Goal: Check status: Check status

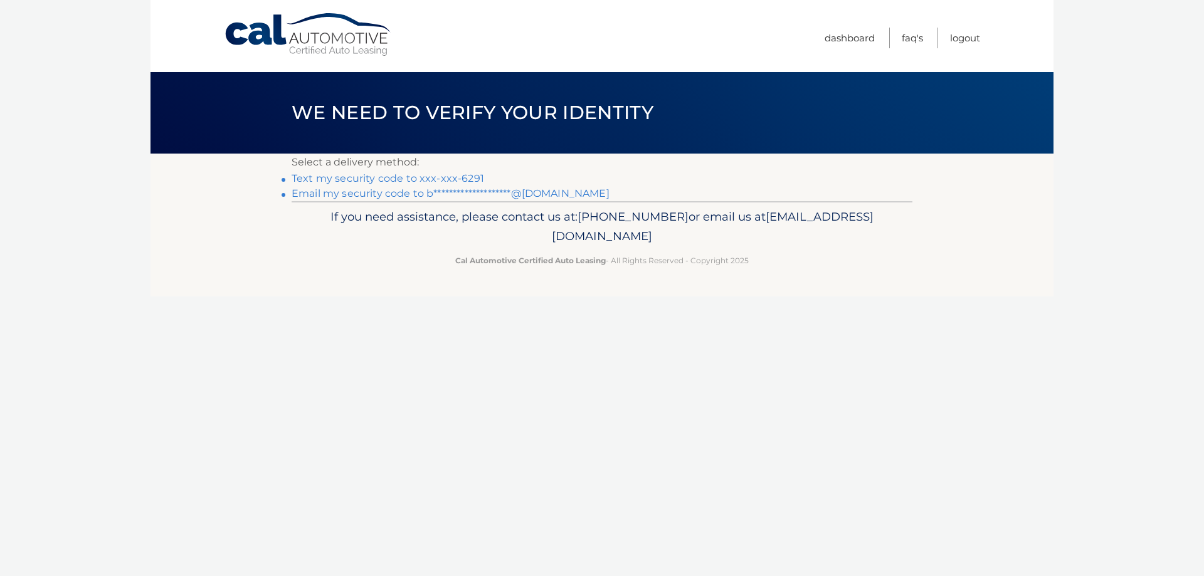
click at [473, 175] on link "Text my security code to xxx-xxx-6291" at bounding box center [387, 178] width 192 height 12
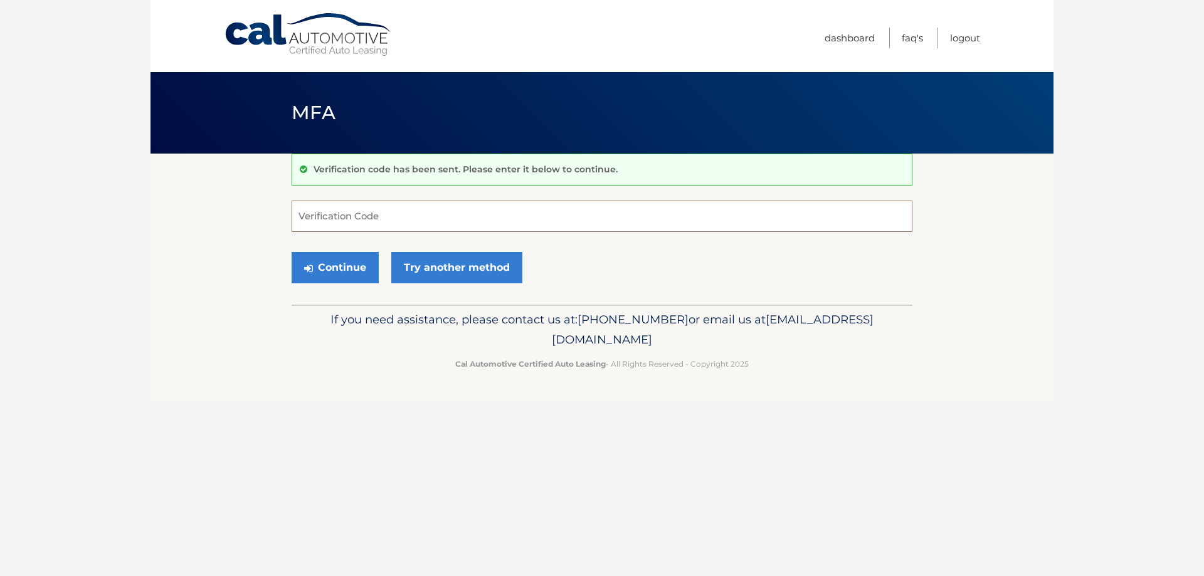
click at [466, 205] on input "Verification Code" at bounding box center [601, 216] width 621 height 31
type input "046243"
click at [330, 279] on button "Continue" at bounding box center [334, 267] width 87 height 31
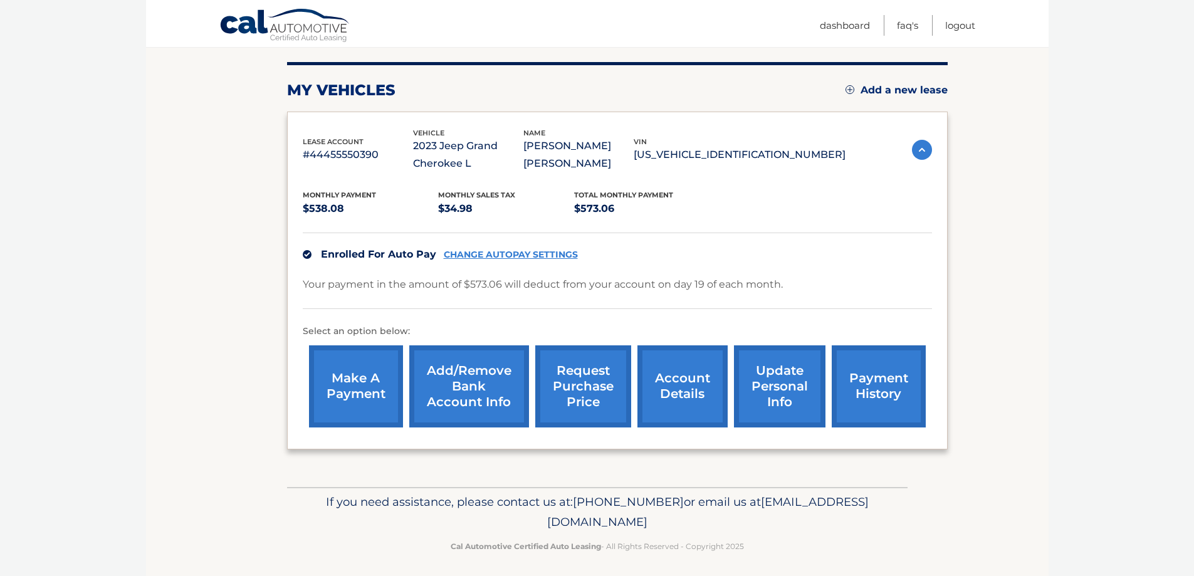
scroll to position [154, 0]
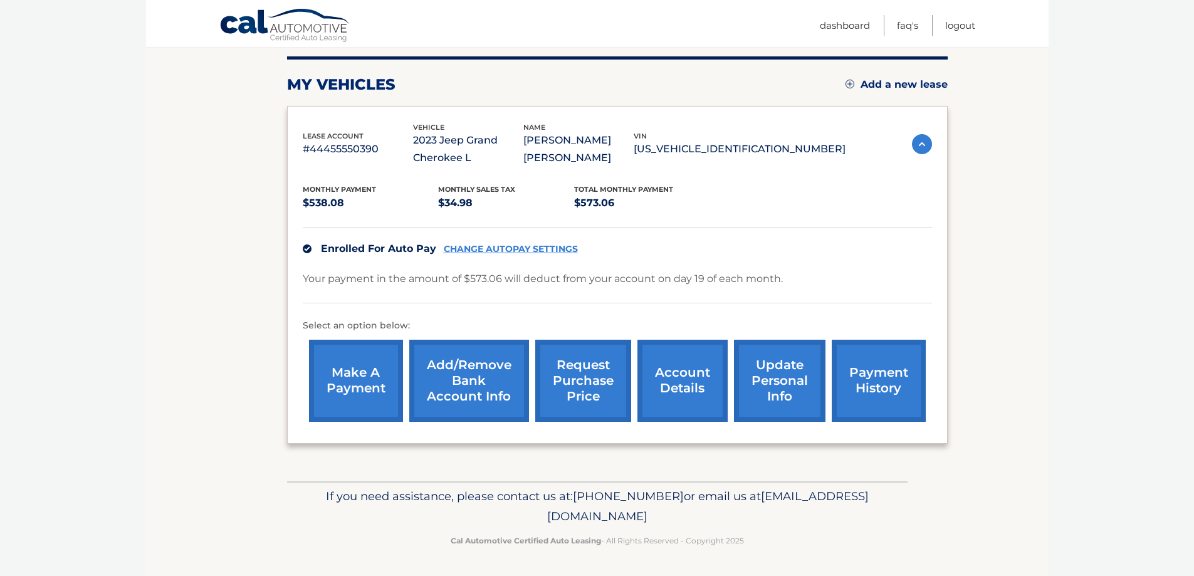
click at [574, 389] on link "request purchase price" at bounding box center [583, 381] width 96 height 82
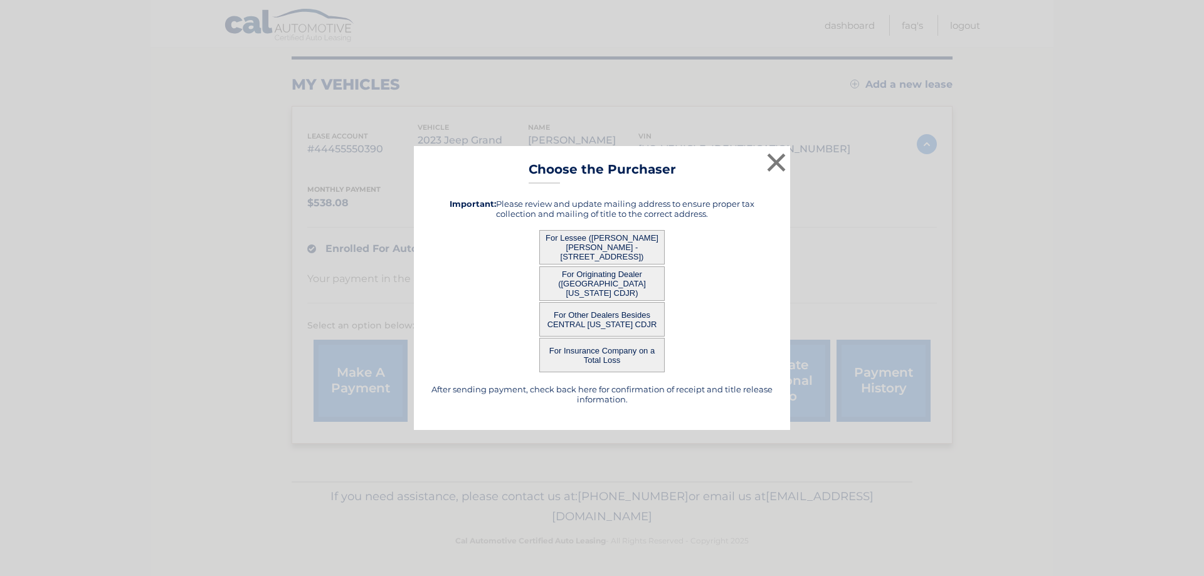
click at [615, 317] on button "For Other Dealers Besides CENTRAL [US_STATE] CDJR" at bounding box center [601, 319] width 125 height 34
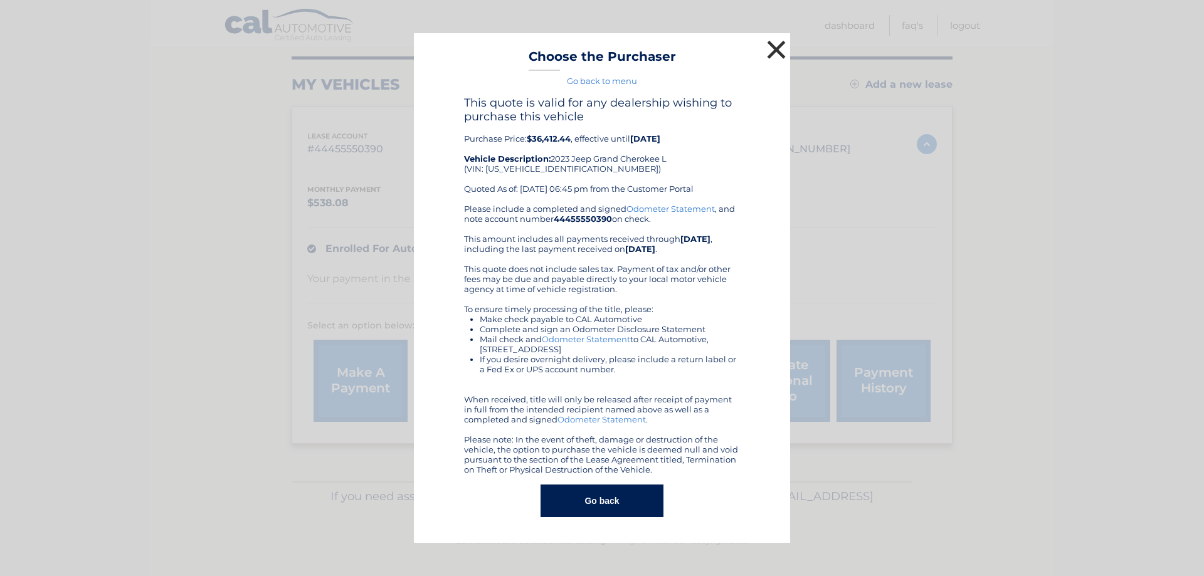
click at [776, 45] on button "×" at bounding box center [775, 49] width 25 height 25
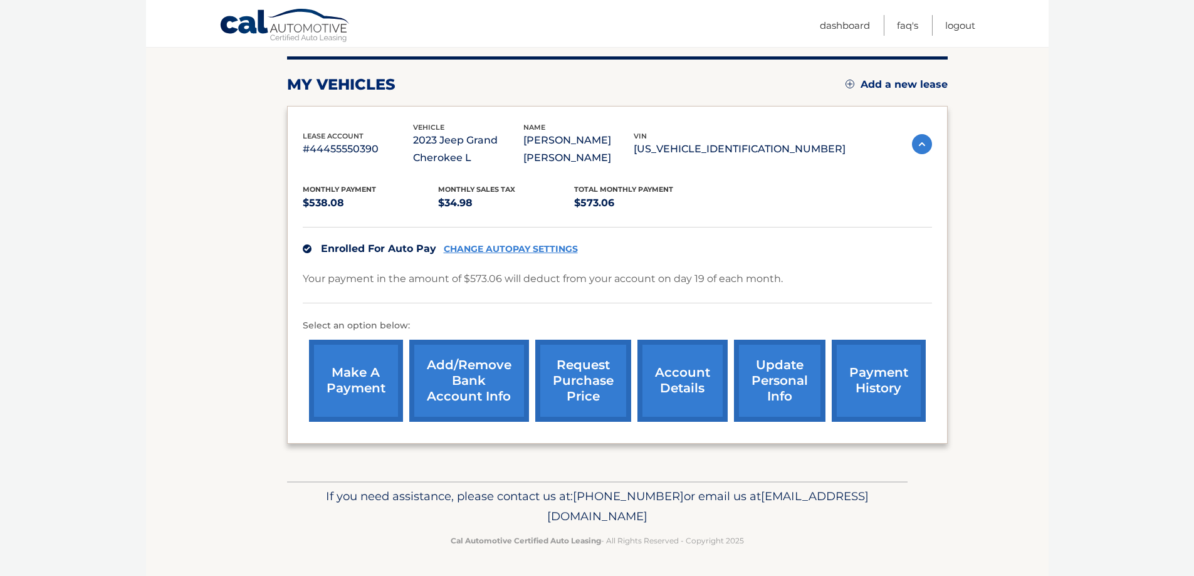
click at [595, 377] on link "request purchase price" at bounding box center [583, 381] width 96 height 82
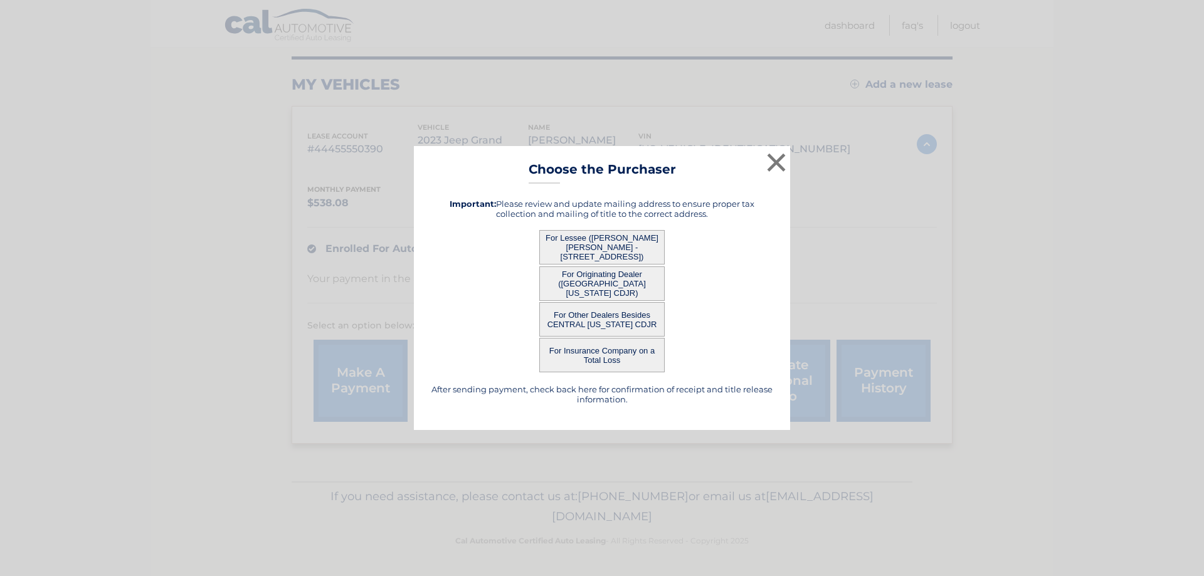
click at [587, 246] on button "For Lessee ([PERSON_NAME] [PERSON_NAME] - [STREET_ADDRESS])" at bounding box center [601, 247] width 125 height 34
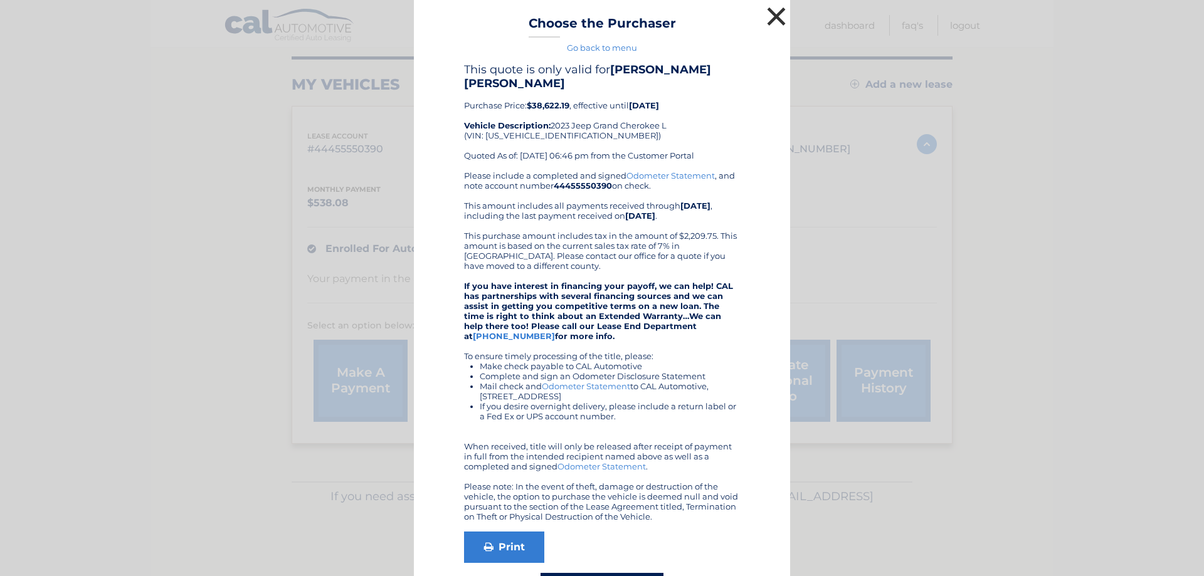
click at [768, 15] on button "×" at bounding box center [775, 16] width 25 height 25
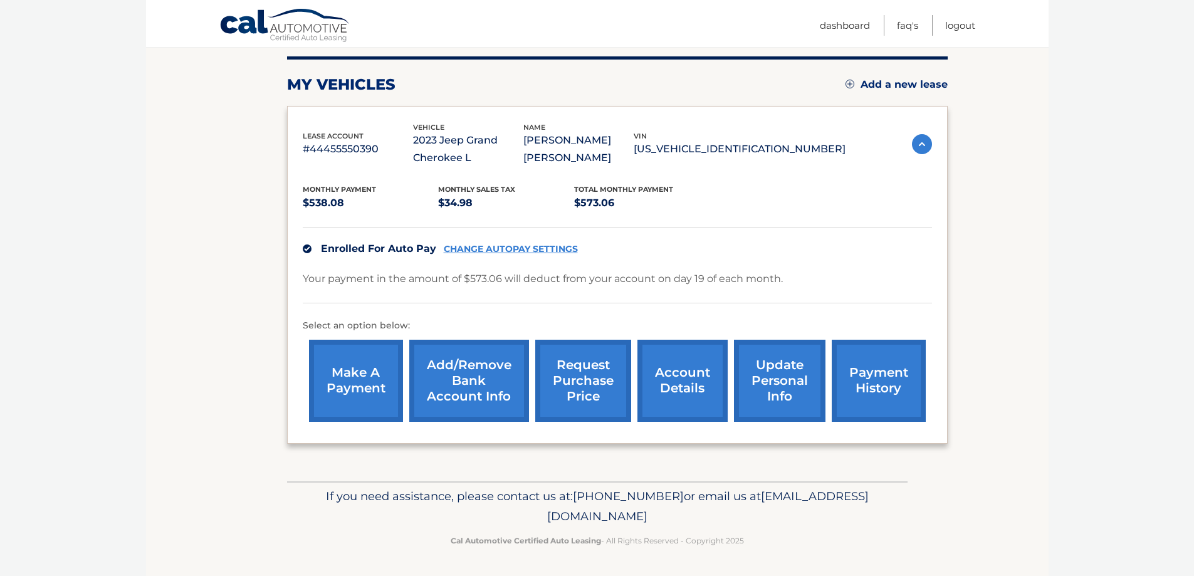
click at [579, 381] on link "request purchase price" at bounding box center [583, 381] width 96 height 82
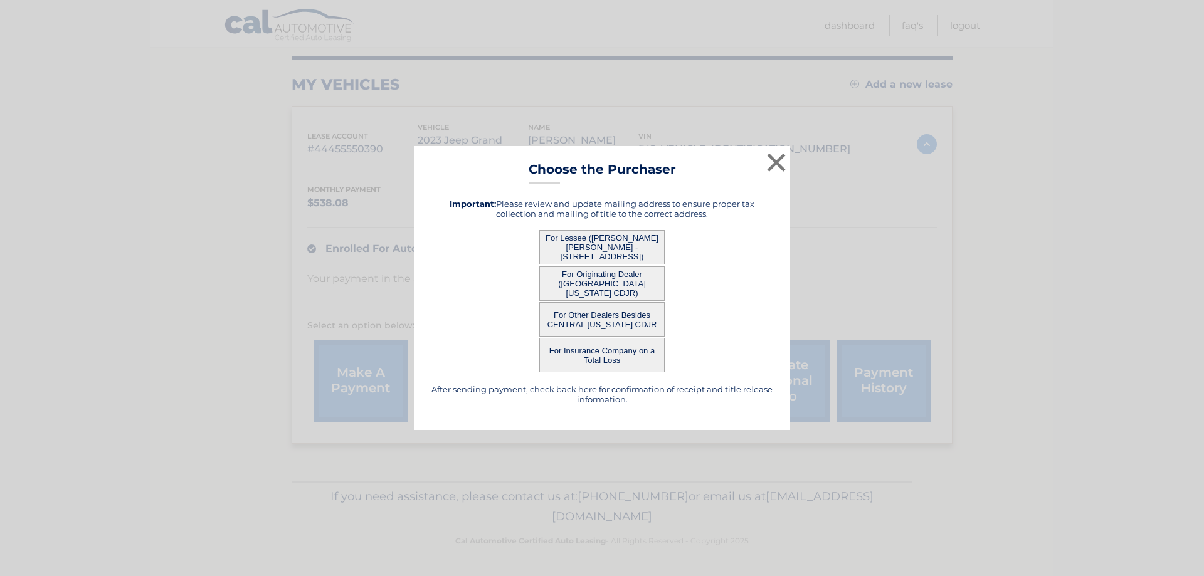
click at [597, 282] on button "For Originating Dealer ([GEOGRAPHIC_DATA][US_STATE] CDJR)" at bounding box center [601, 283] width 125 height 34
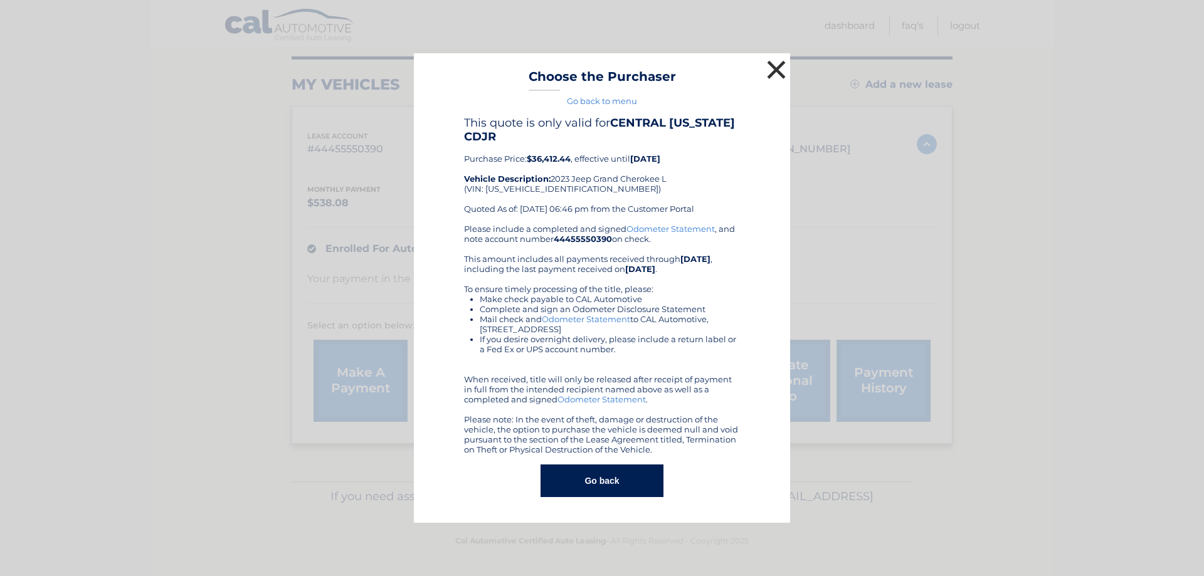
click at [775, 66] on button "×" at bounding box center [775, 69] width 25 height 25
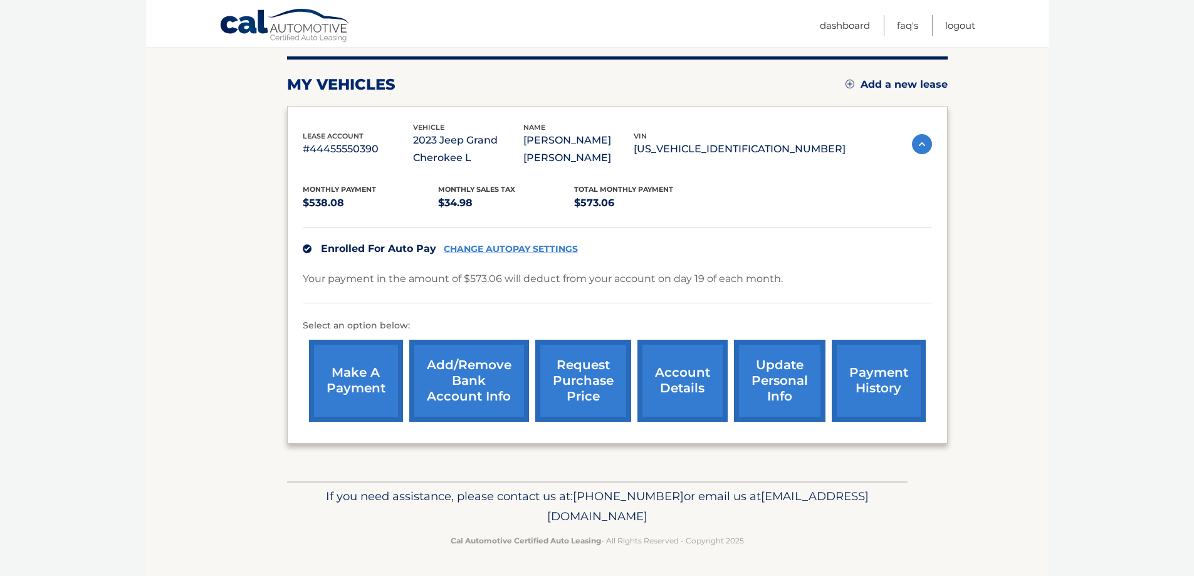
click at [584, 382] on link "request purchase price" at bounding box center [583, 381] width 96 height 82
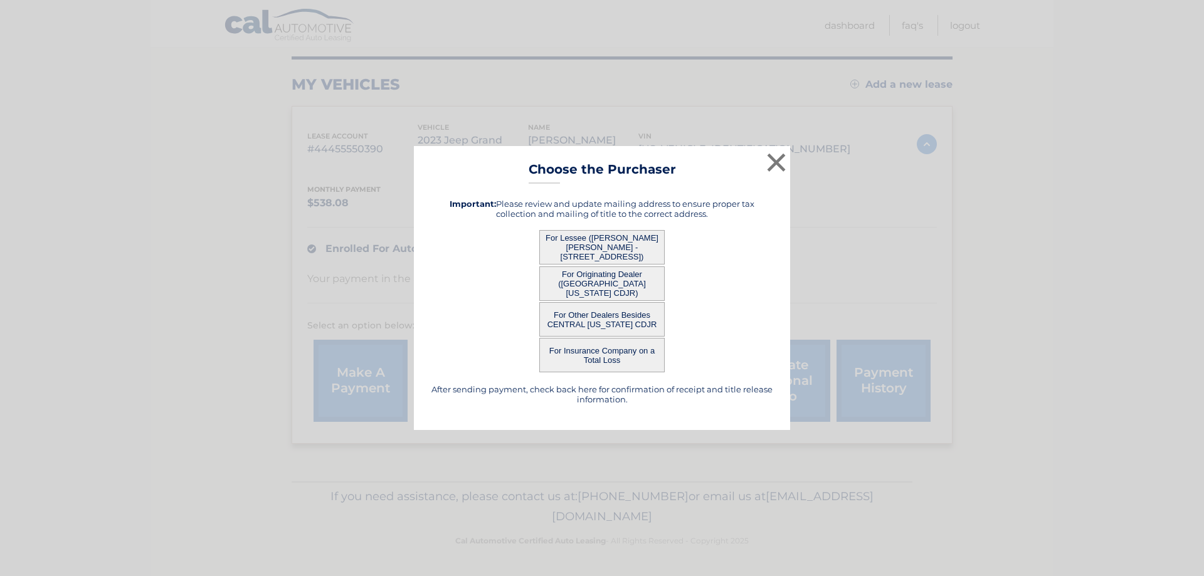
click at [589, 357] on button "For Insurance Company on a Total Loss" at bounding box center [601, 355] width 125 height 34
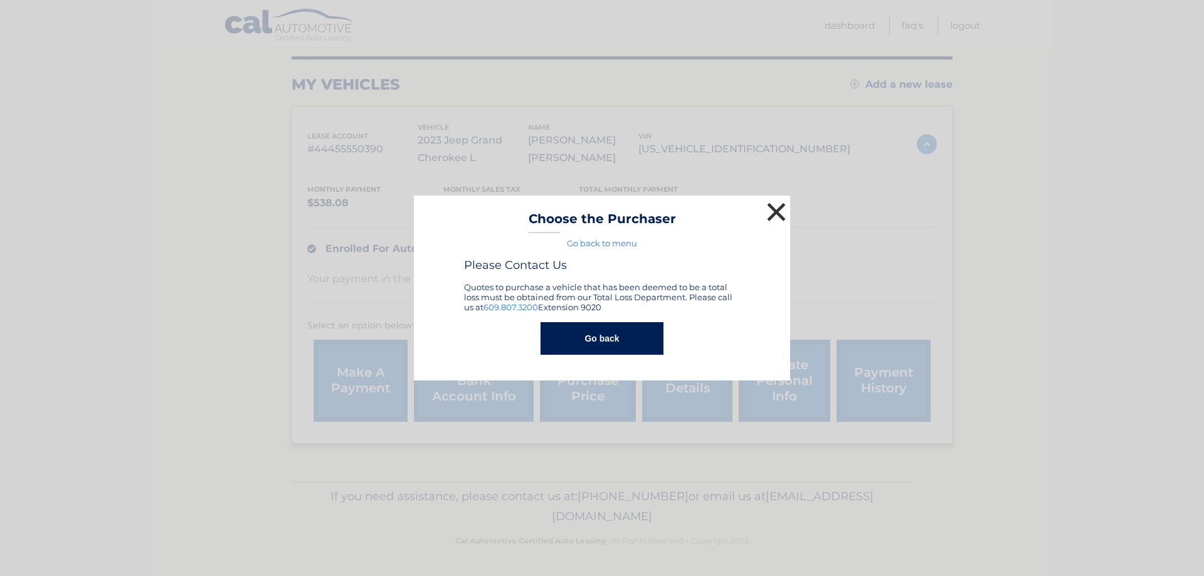
click at [777, 206] on button "×" at bounding box center [775, 211] width 25 height 25
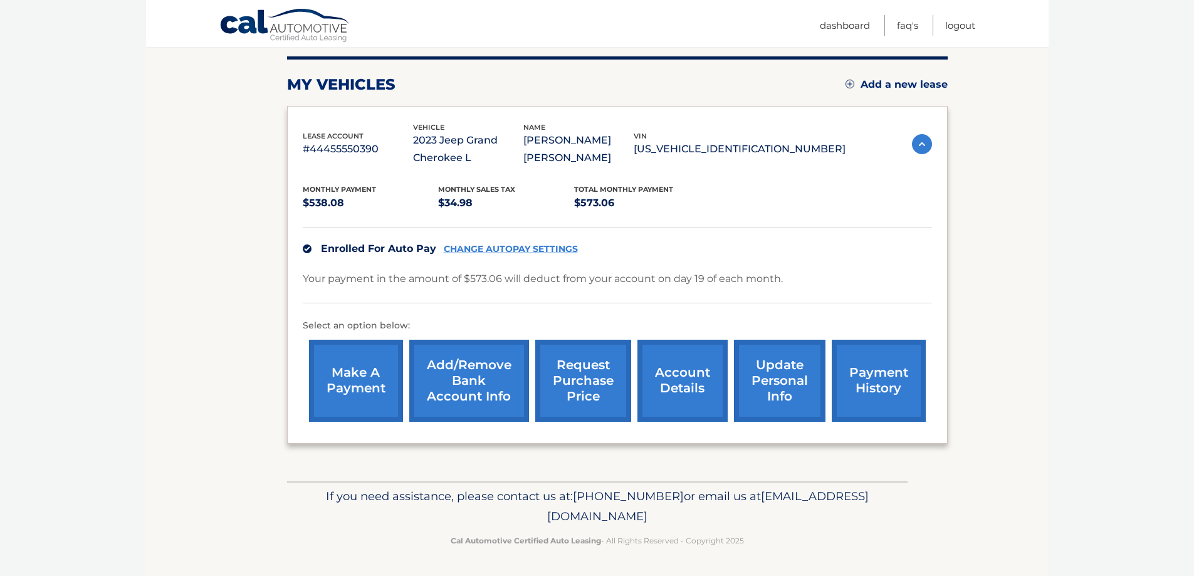
click at [575, 383] on link "request purchase price" at bounding box center [583, 381] width 96 height 82
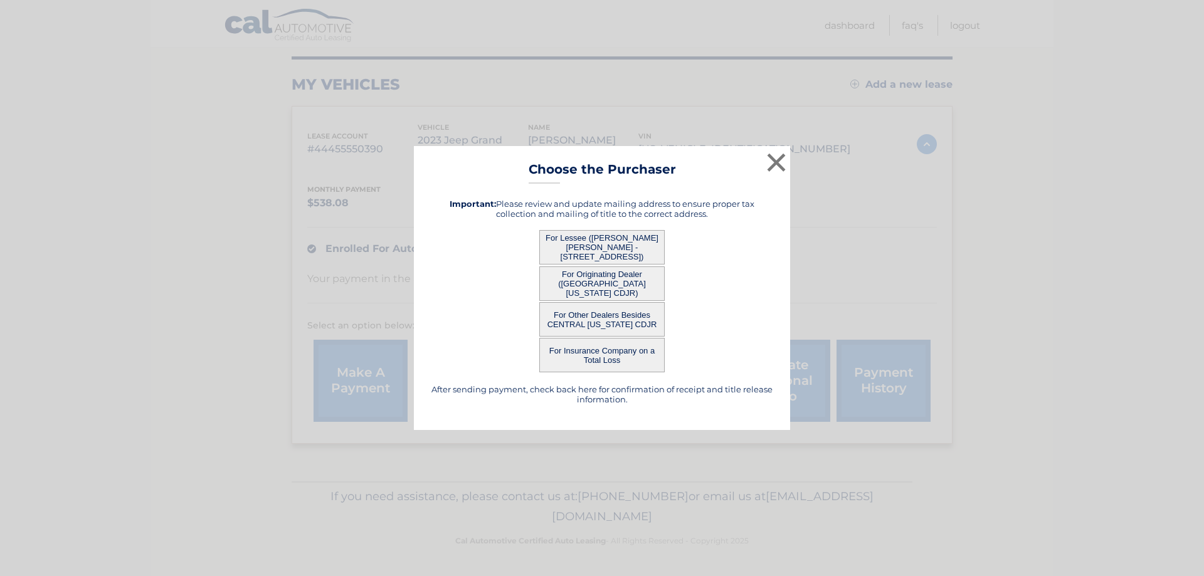
click at [589, 320] on button "For Other Dealers Besides CENTRAL [US_STATE] CDJR" at bounding box center [601, 319] width 125 height 34
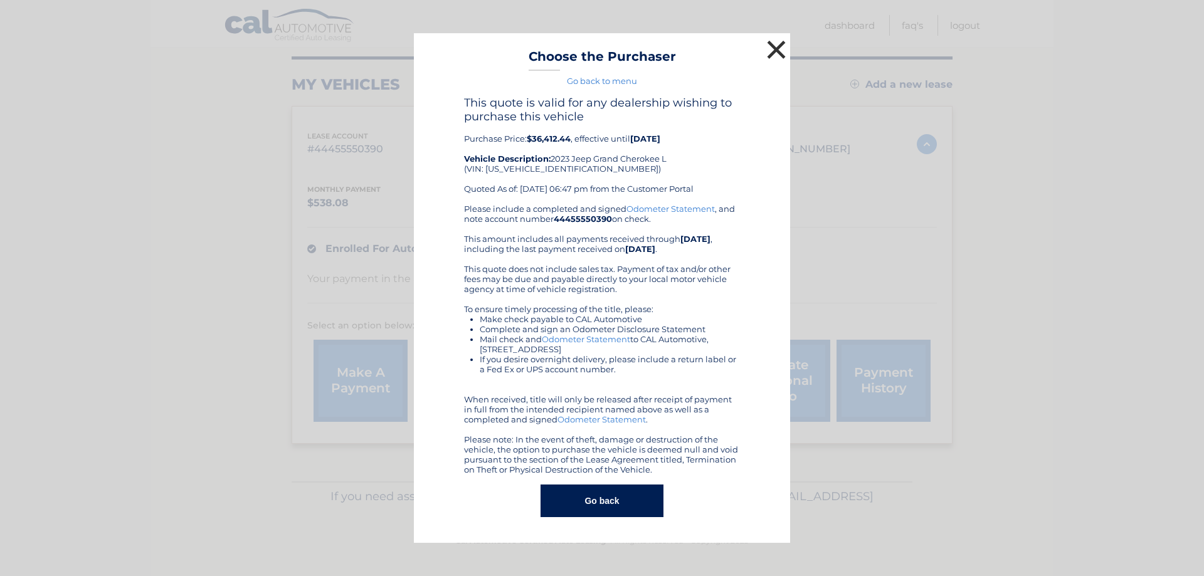
click at [772, 47] on button "×" at bounding box center [775, 49] width 25 height 25
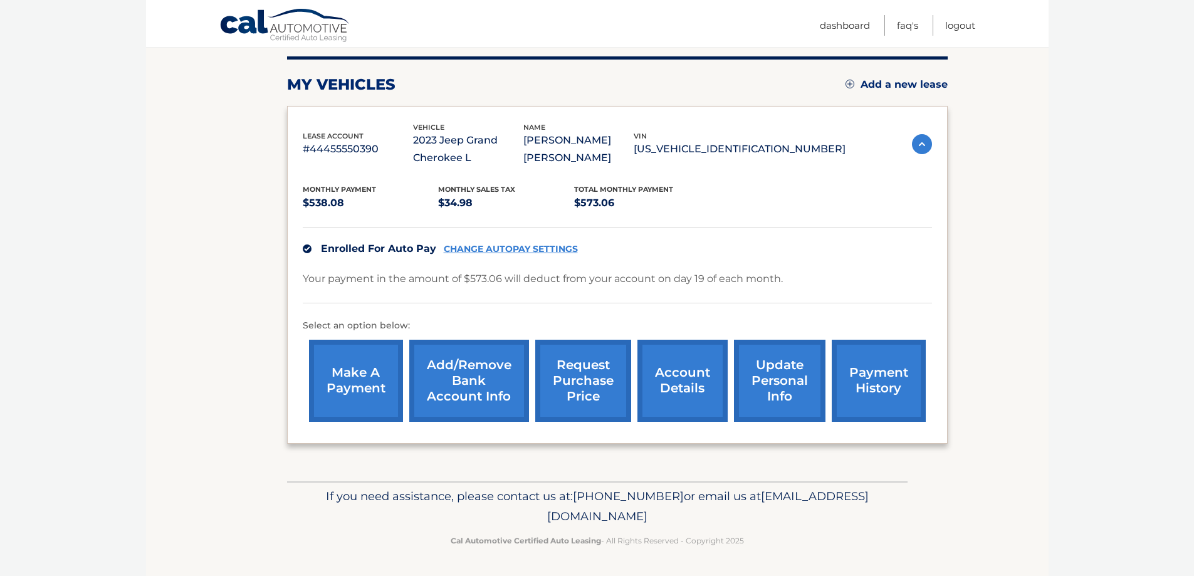
click at [592, 391] on link "request purchase price" at bounding box center [583, 381] width 96 height 82
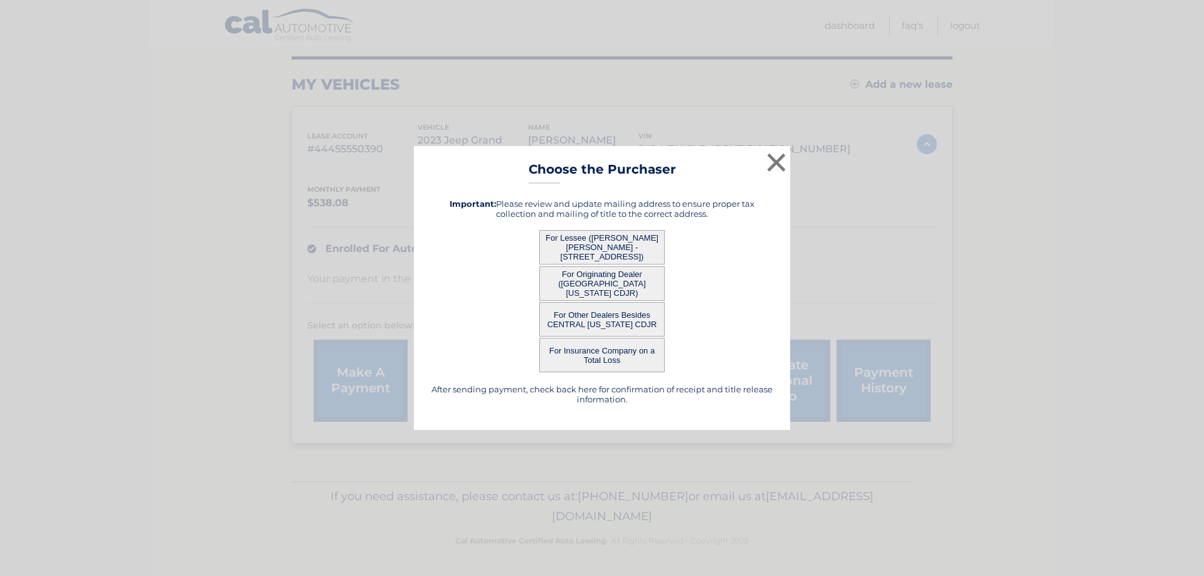
click at [609, 283] on button "For Originating Dealer ([GEOGRAPHIC_DATA][US_STATE] CDJR)" at bounding box center [601, 283] width 125 height 34
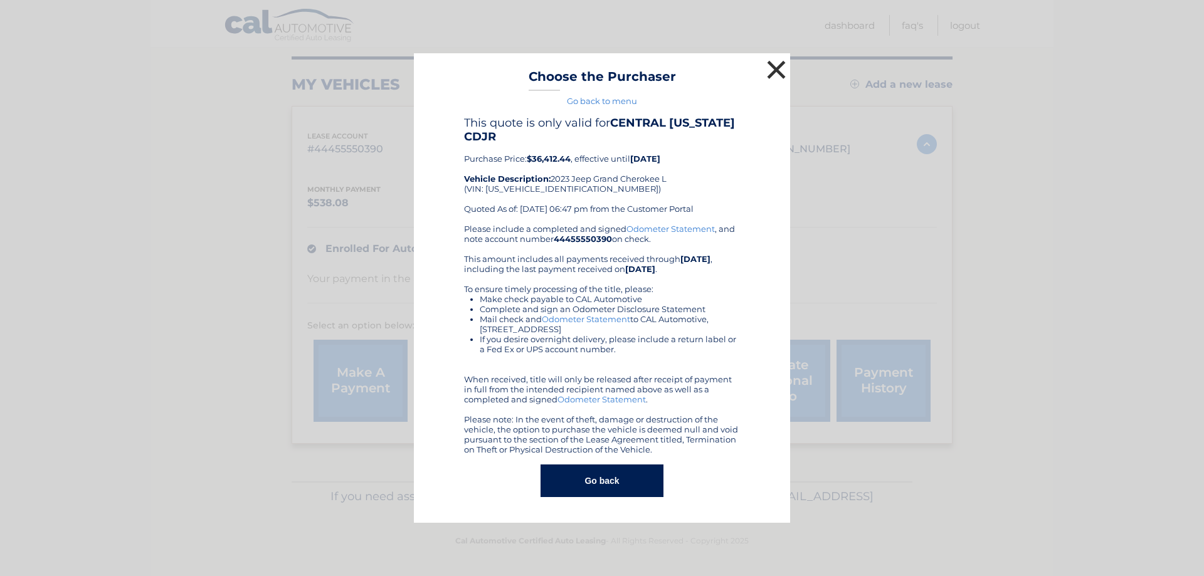
click at [777, 78] on button "×" at bounding box center [775, 69] width 25 height 25
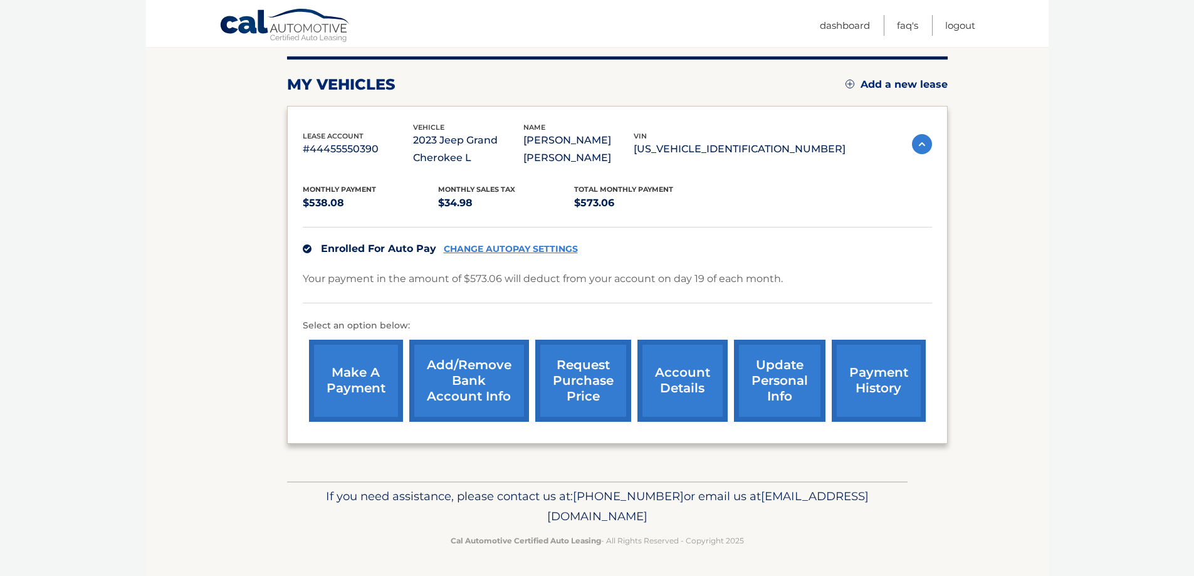
click at [687, 381] on link "account details" at bounding box center [682, 381] width 90 height 82
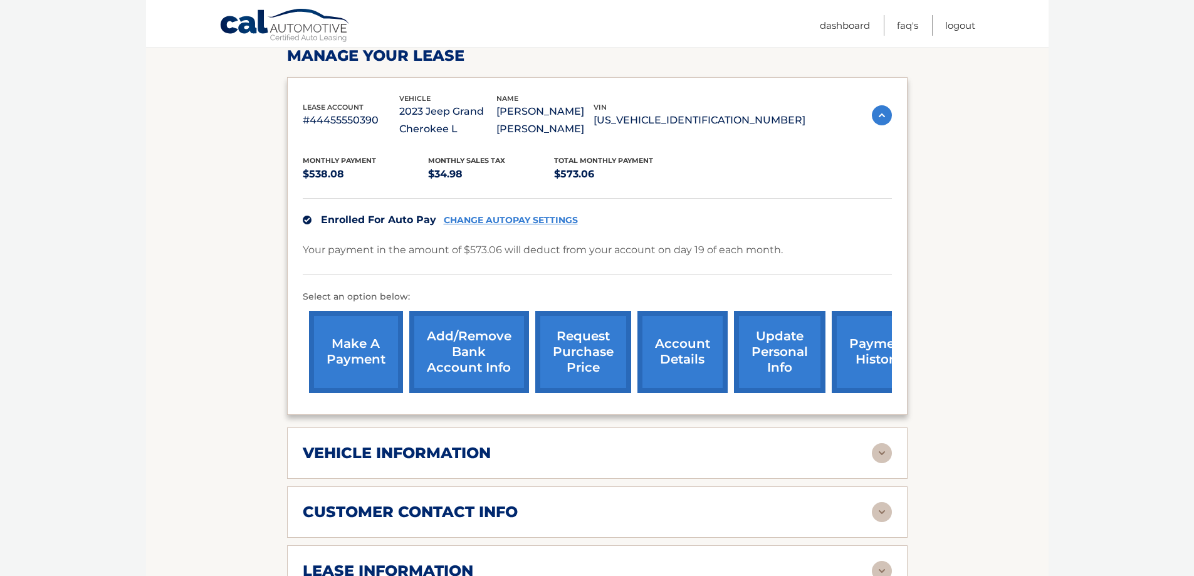
scroll to position [313, 0]
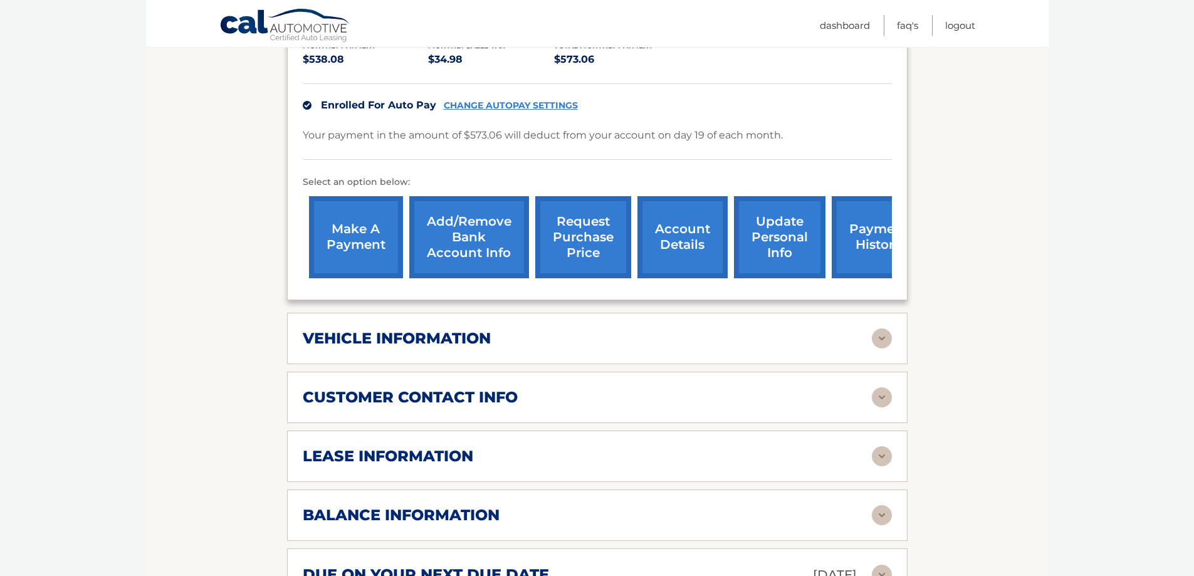
click at [877, 341] on img at bounding box center [882, 338] width 20 height 20
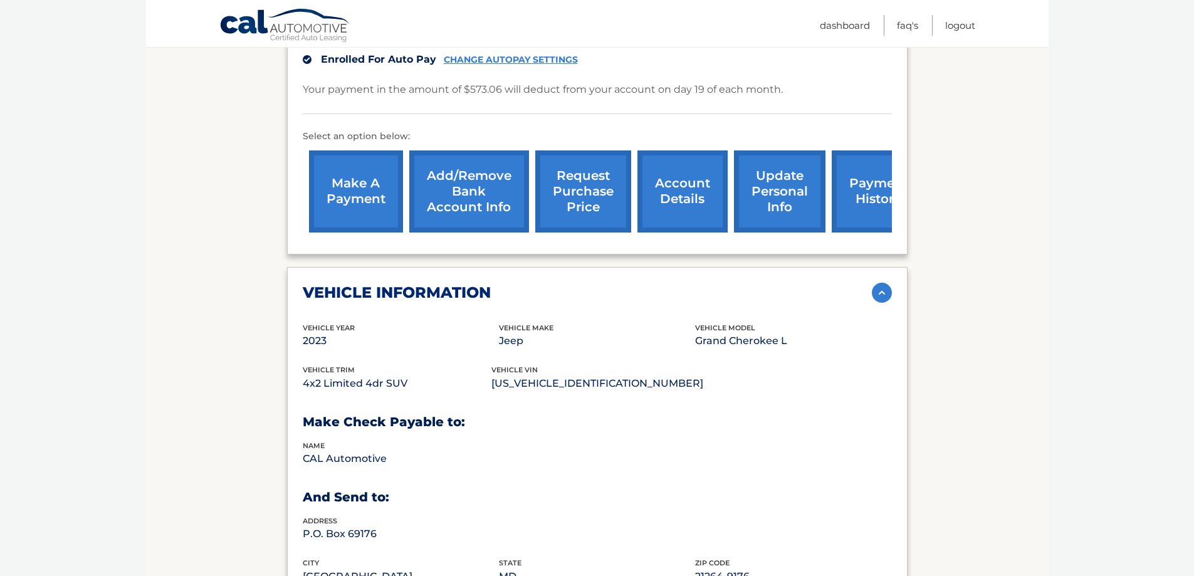
scroll to position [439, 0]
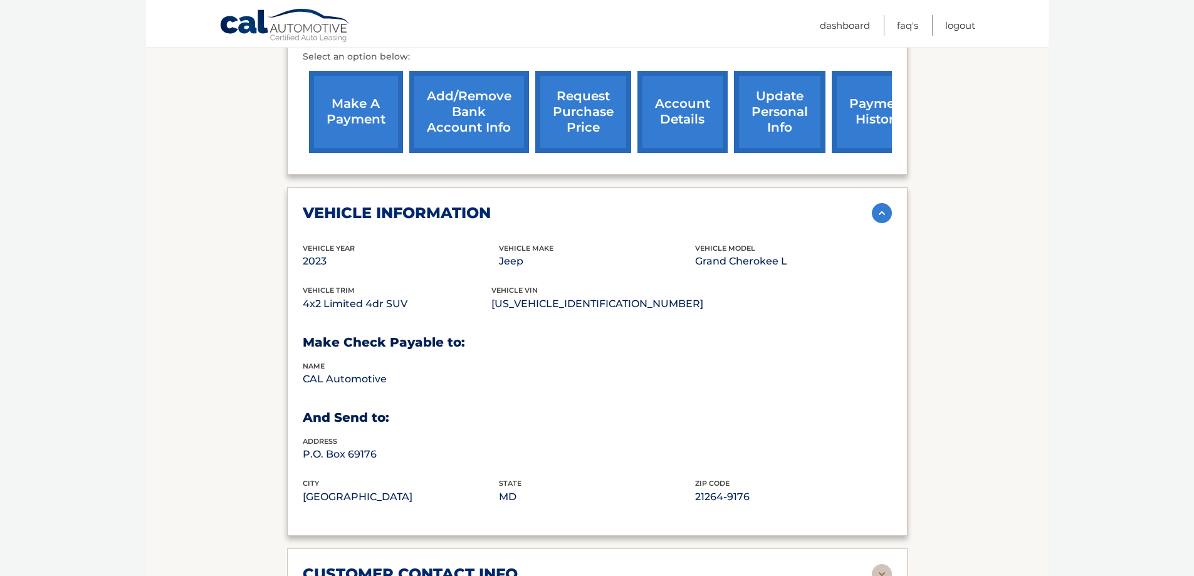
click at [881, 214] on img at bounding box center [882, 213] width 20 height 20
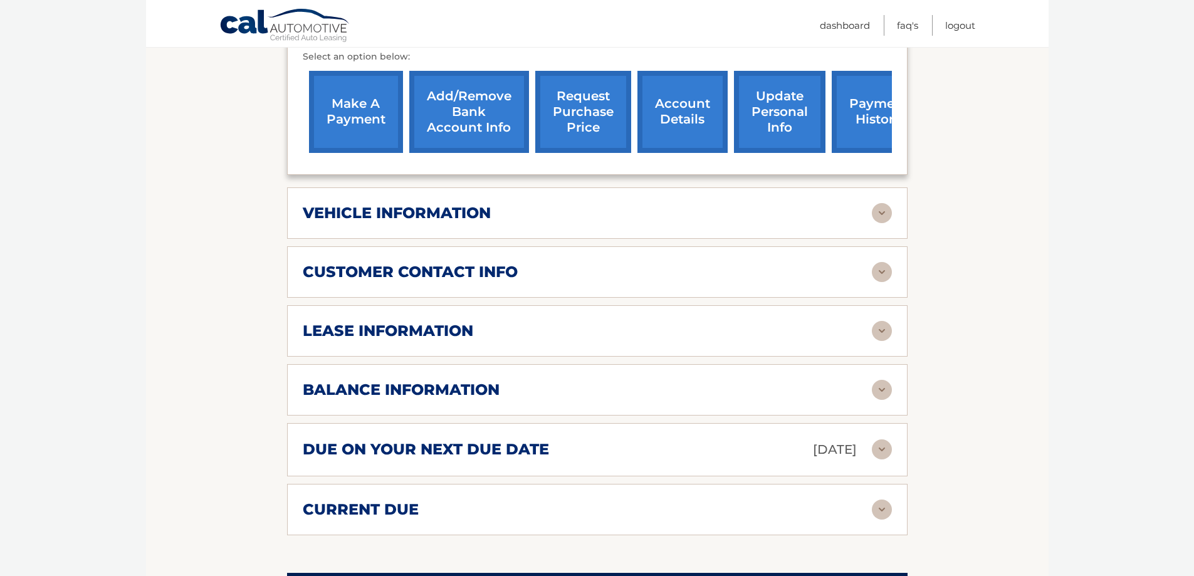
click at [881, 335] on img at bounding box center [882, 331] width 20 height 20
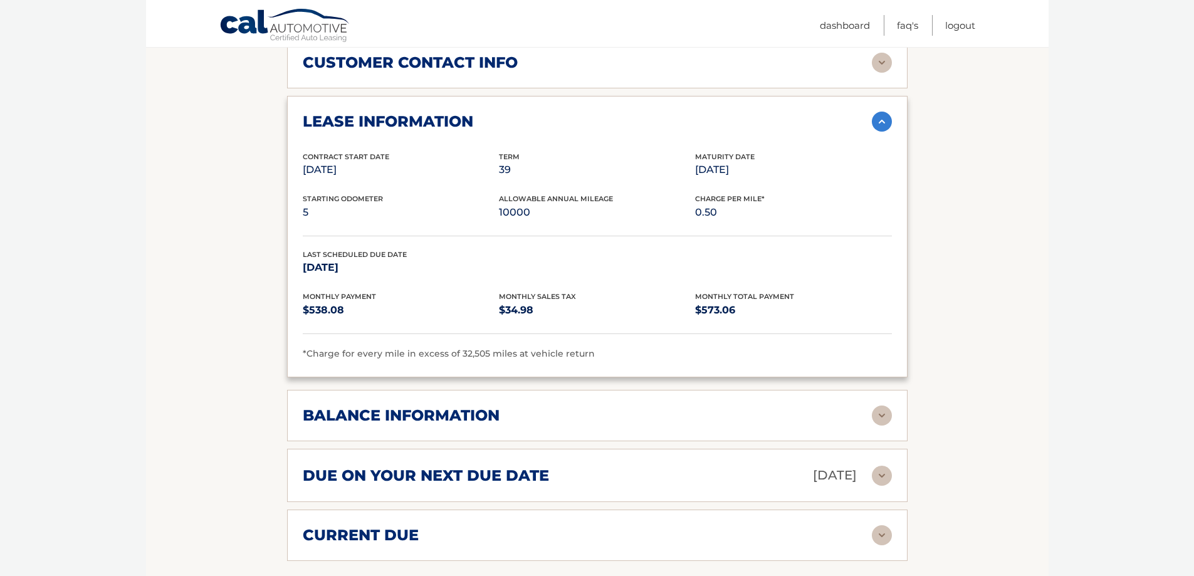
scroll to position [627, 0]
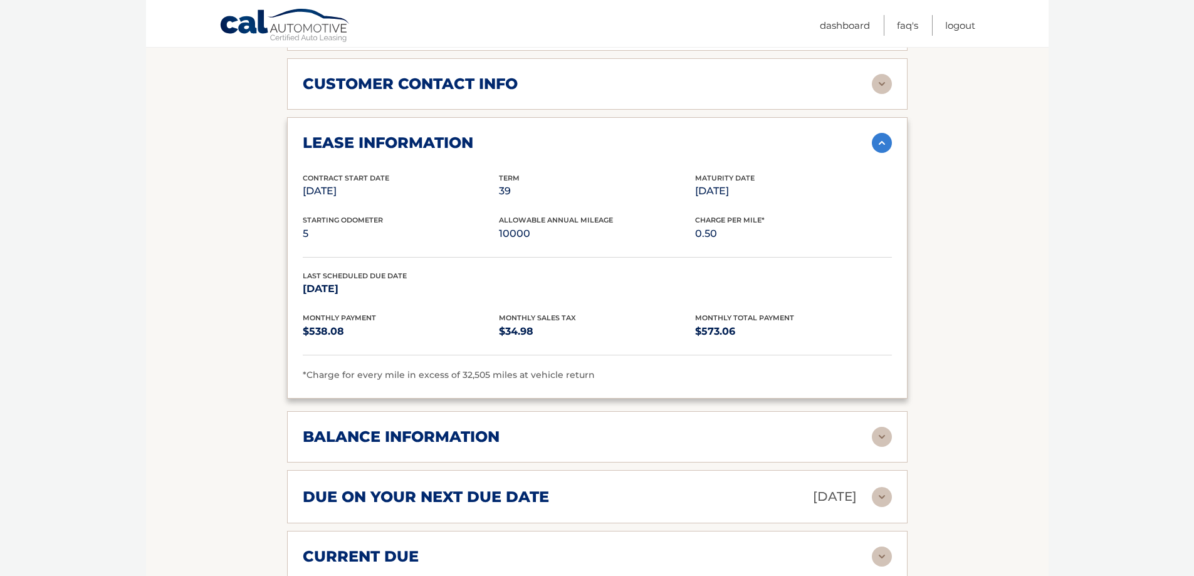
click at [880, 138] on img at bounding box center [882, 143] width 20 height 20
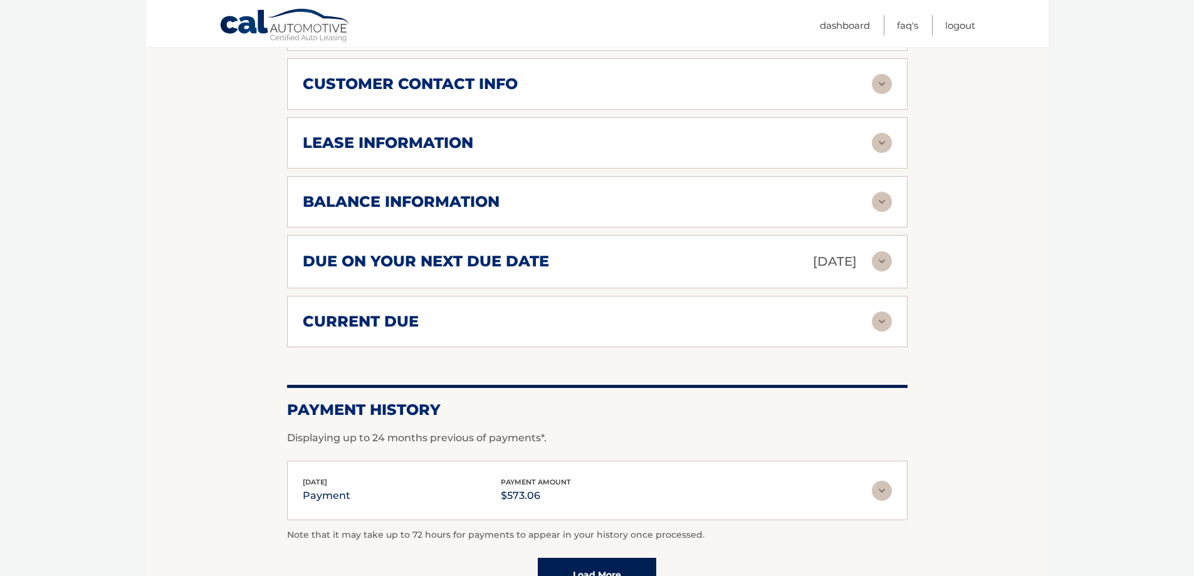
click at [886, 206] on img at bounding box center [882, 202] width 20 height 20
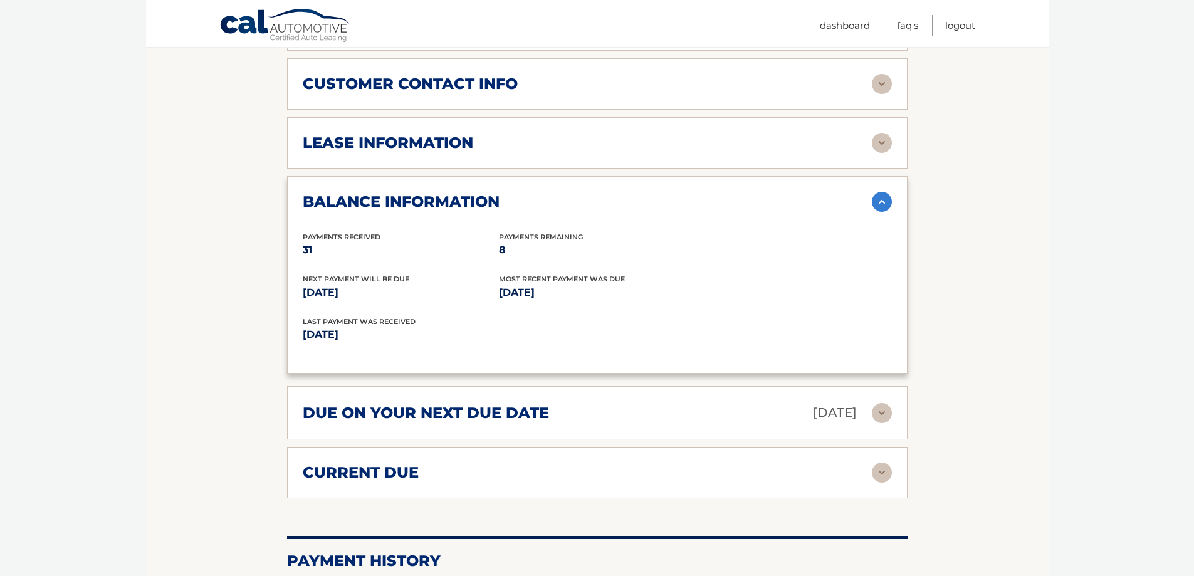
click at [879, 201] on img at bounding box center [882, 202] width 20 height 20
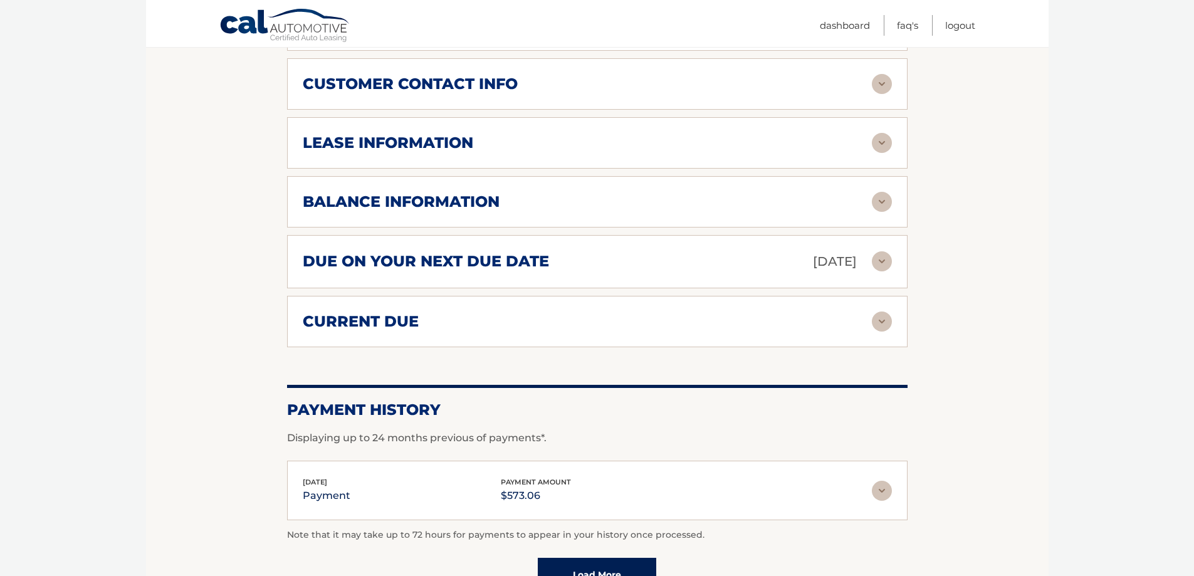
click at [889, 261] on img at bounding box center [882, 261] width 20 height 20
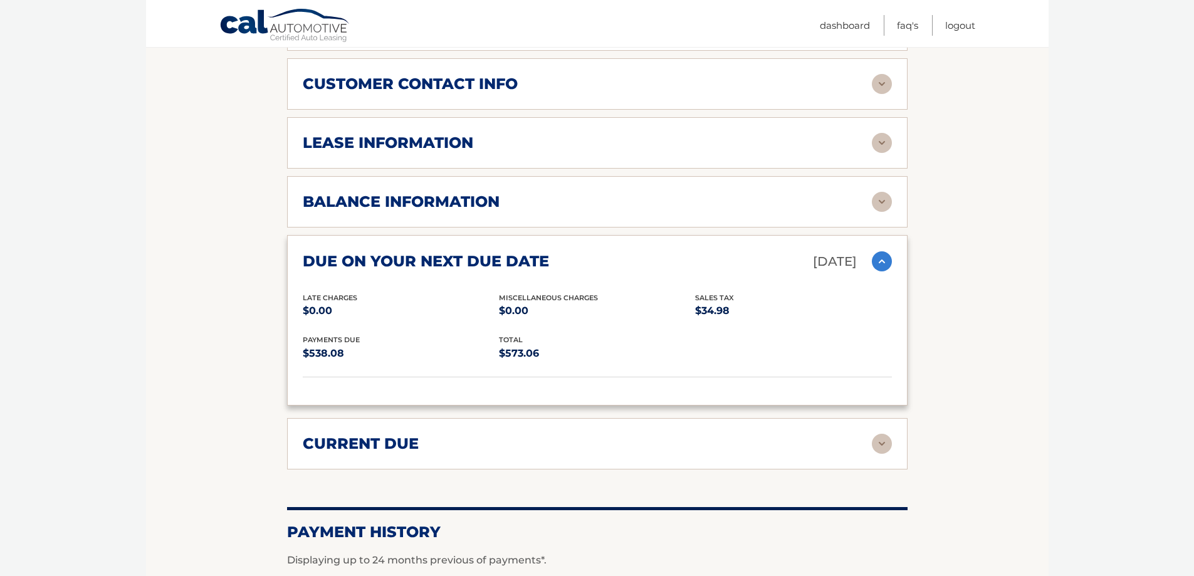
click at [888, 261] on img at bounding box center [882, 261] width 20 height 20
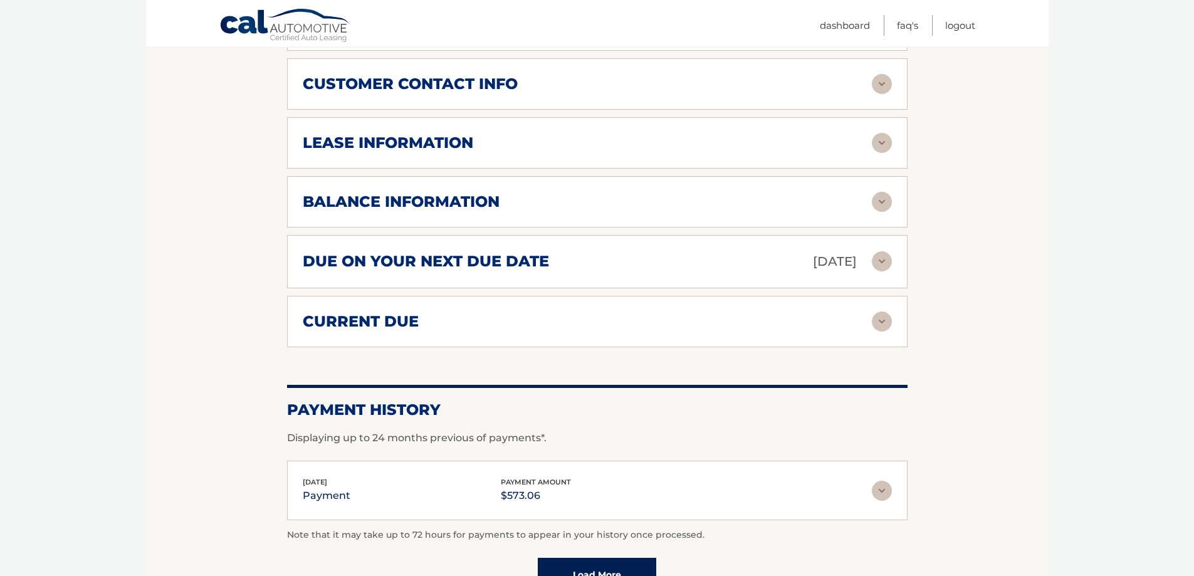
click at [886, 320] on img at bounding box center [882, 322] width 20 height 20
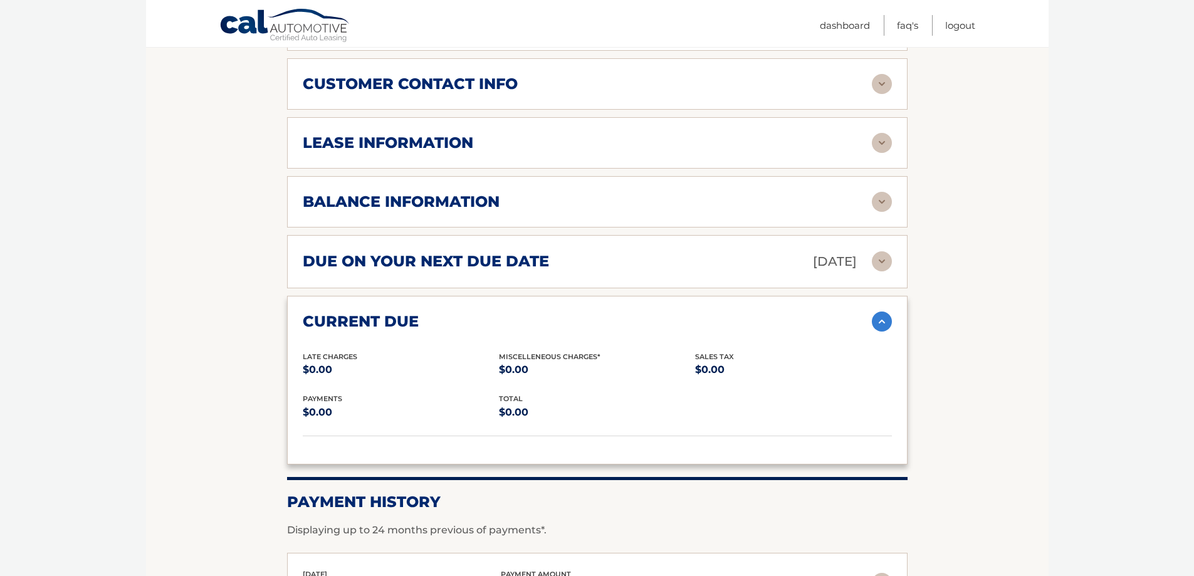
click at [886, 320] on img at bounding box center [882, 322] width 20 height 20
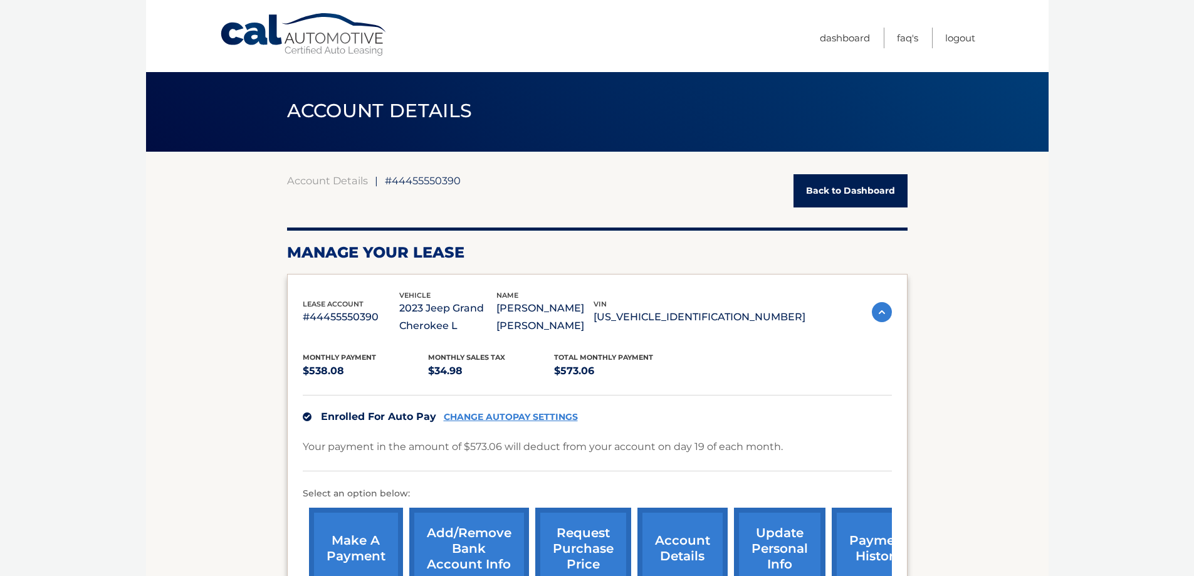
scroll to position [0, 0]
